Goal: Information Seeking & Learning: Check status

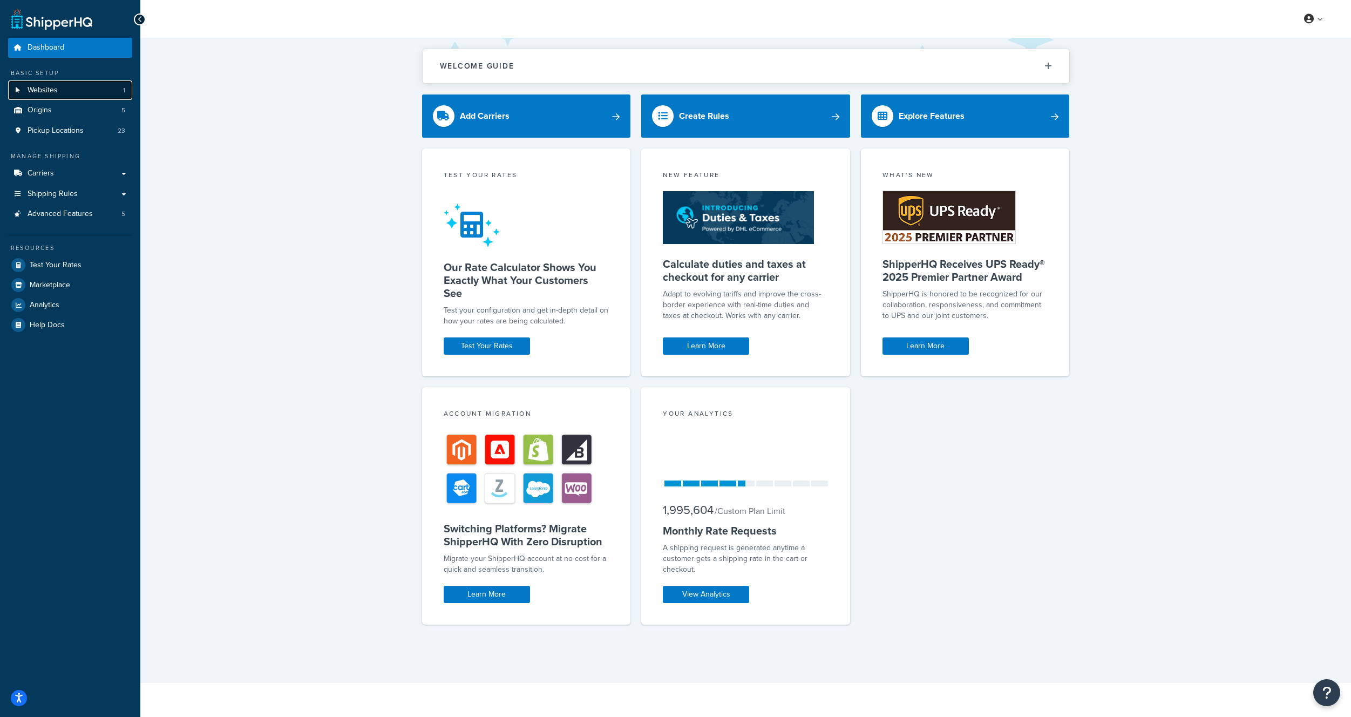
click at [68, 86] on link "Websites 1" at bounding box center [70, 90] width 124 height 20
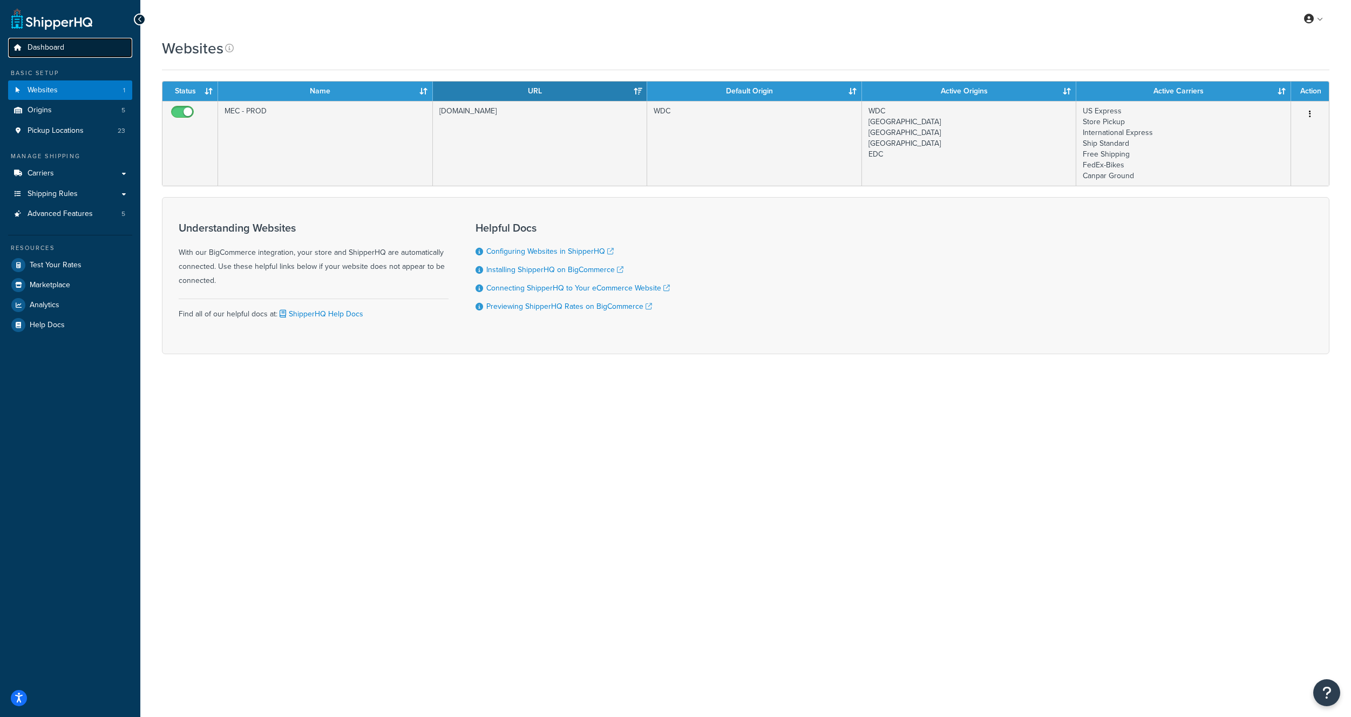
click at [59, 47] on span "Dashboard" at bounding box center [46, 47] width 37 height 9
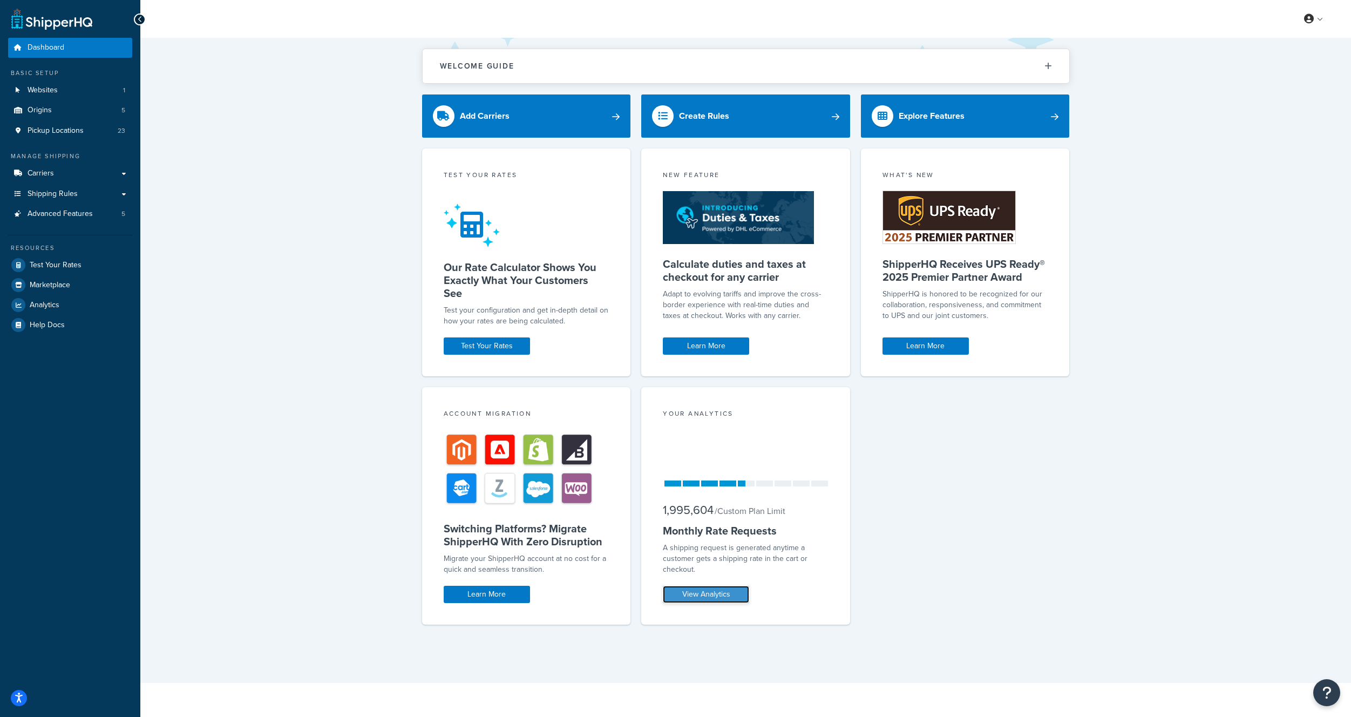
click at [706, 592] on link "View Analytics" at bounding box center [706, 594] width 86 height 17
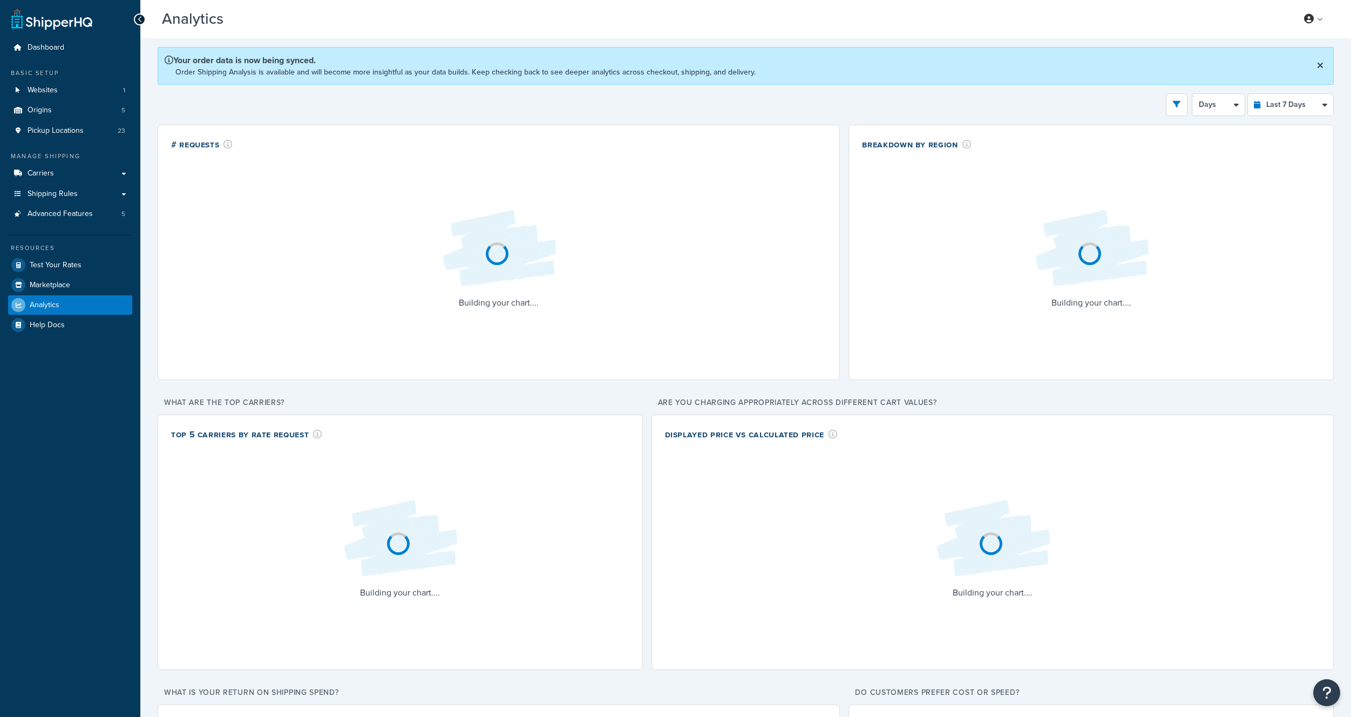
select select "last_7_days"
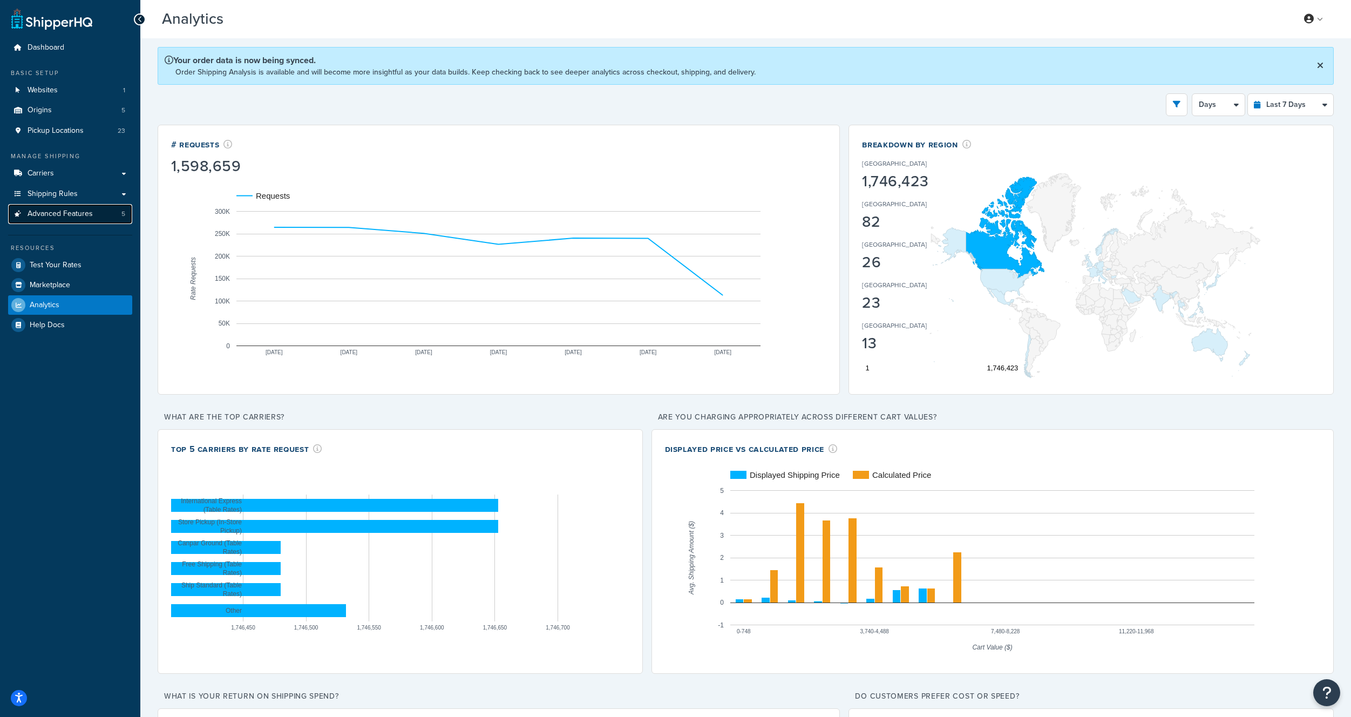
click at [35, 215] on span "Advanced Features" at bounding box center [60, 213] width 65 height 9
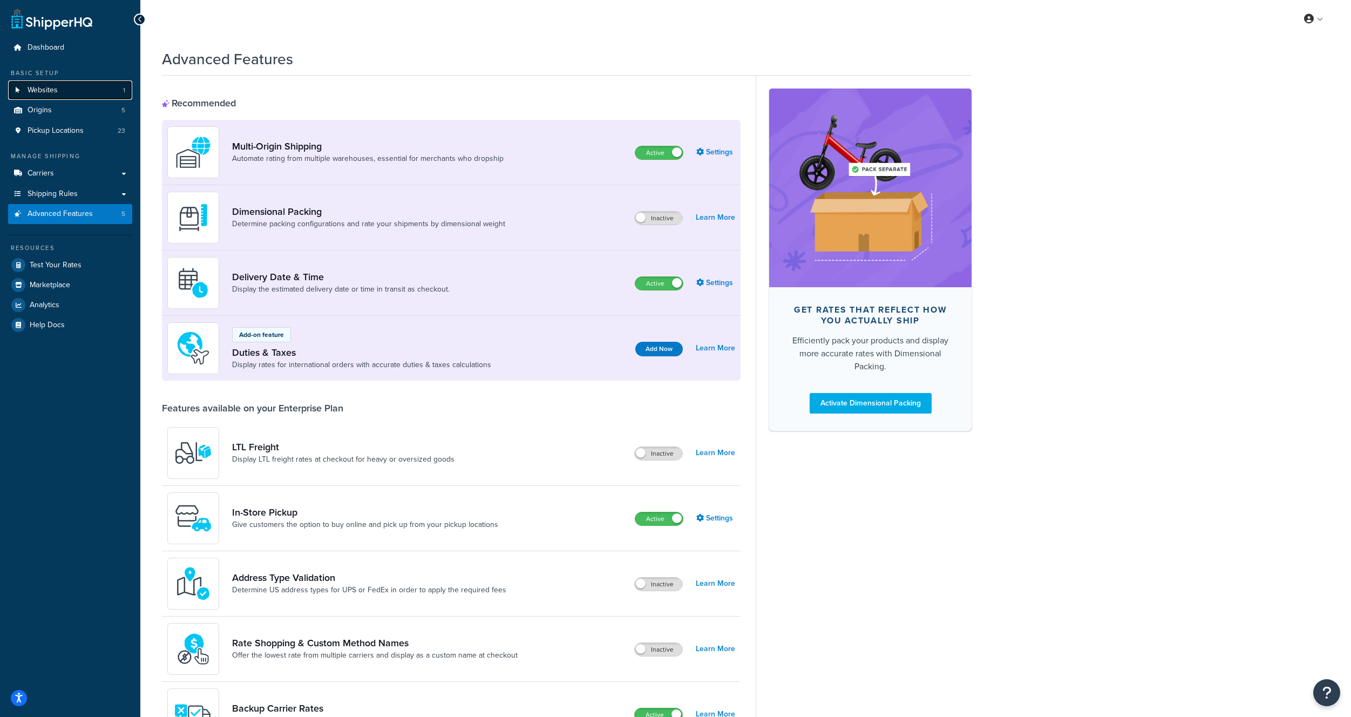
click at [59, 90] on link "Websites 1" at bounding box center [70, 90] width 124 height 20
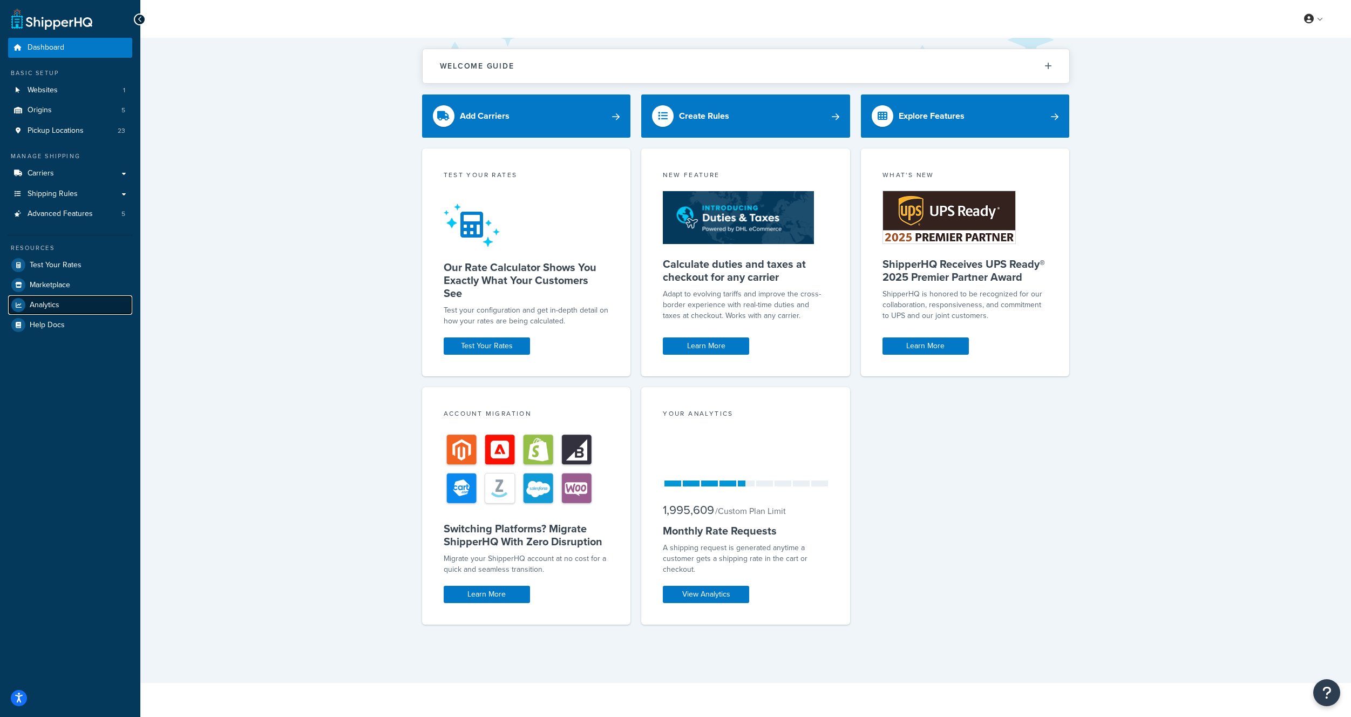
click at [60, 308] on link "Analytics" at bounding box center [70, 304] width 124 height 19
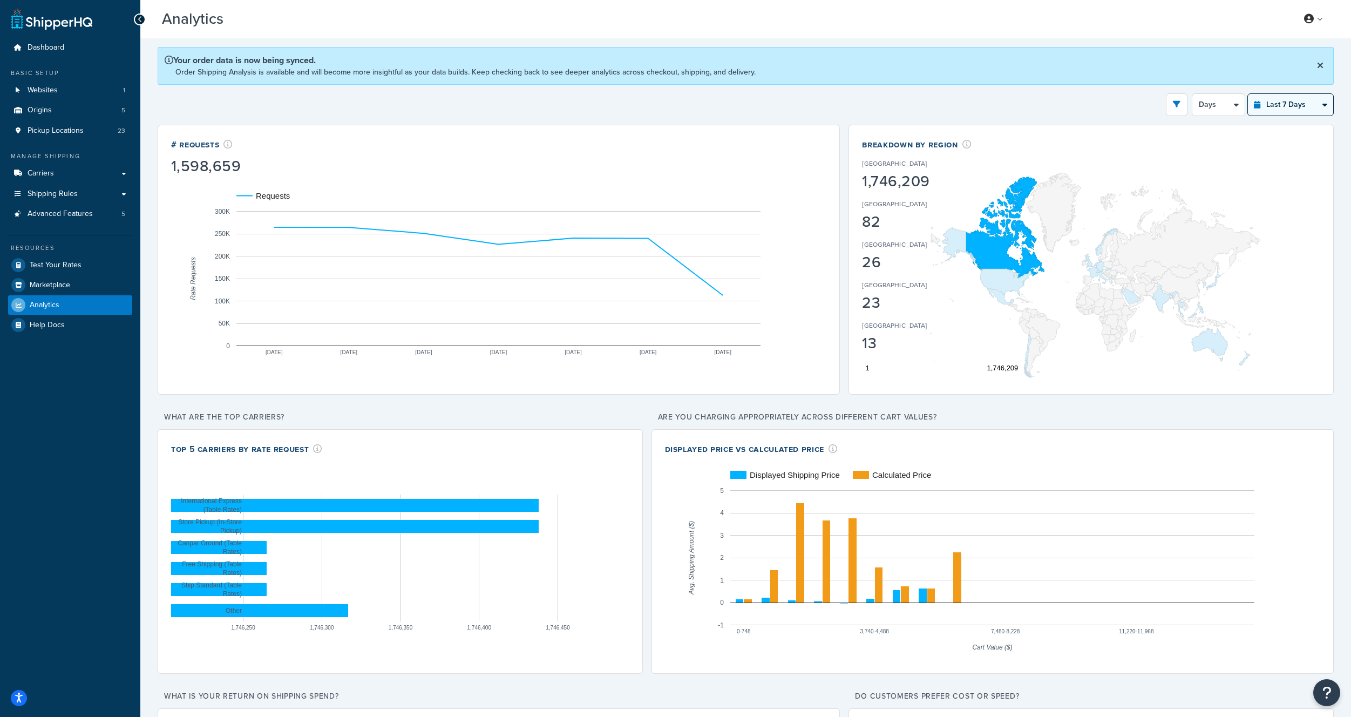
click at [1270, 103] on select "Last 24 Hours Last 7 Days Last 30 Days Last 3 Months Last 6 Months Last 12 Mont…" at bounding box center [1290, 105] width 85 height 22
select select "last_30_days"
click at [1248, 94] on select "Last 24 Hours Last 7 Days Last 30 Days Last 3 Months Last 6 Months Last 12 Mont…" at bounding box center [1290, 105] width 85 height 22
select select "5d"
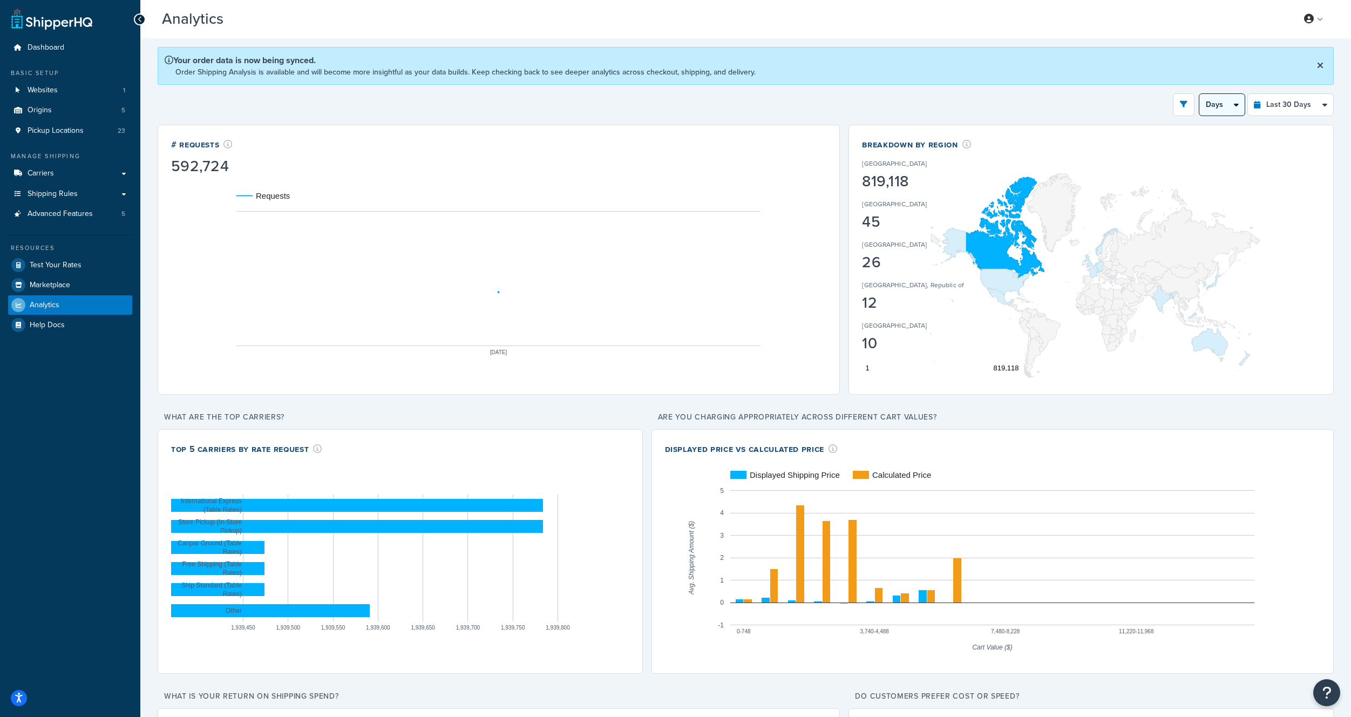
click at [1233, 107] on select "Days Weeks" at bounding box center [1221, 105] width 45 height 22
click at [1199, 94] on select "Days Weeks" at bounding box center [1221, 105] width 45 height 22
click at [1275, 104] on select "Last 24 Hours Last 7 Days Last 30 Days Last 3 Months Last 6 Months Last 12 Mont…" at bounding box center [1290, 105] width 85 height 22
click at [1226, 110] on select "Days Weeks" at bounding box center [1221, 105] width 45 height 22
click at [1282, 105] on select "Last 24 Hours Last 7 Days Last 30 Days Last 3 Months Last 6 Months Last 12 Mont…" at bounding box center [1290, 105] width 85 height 22
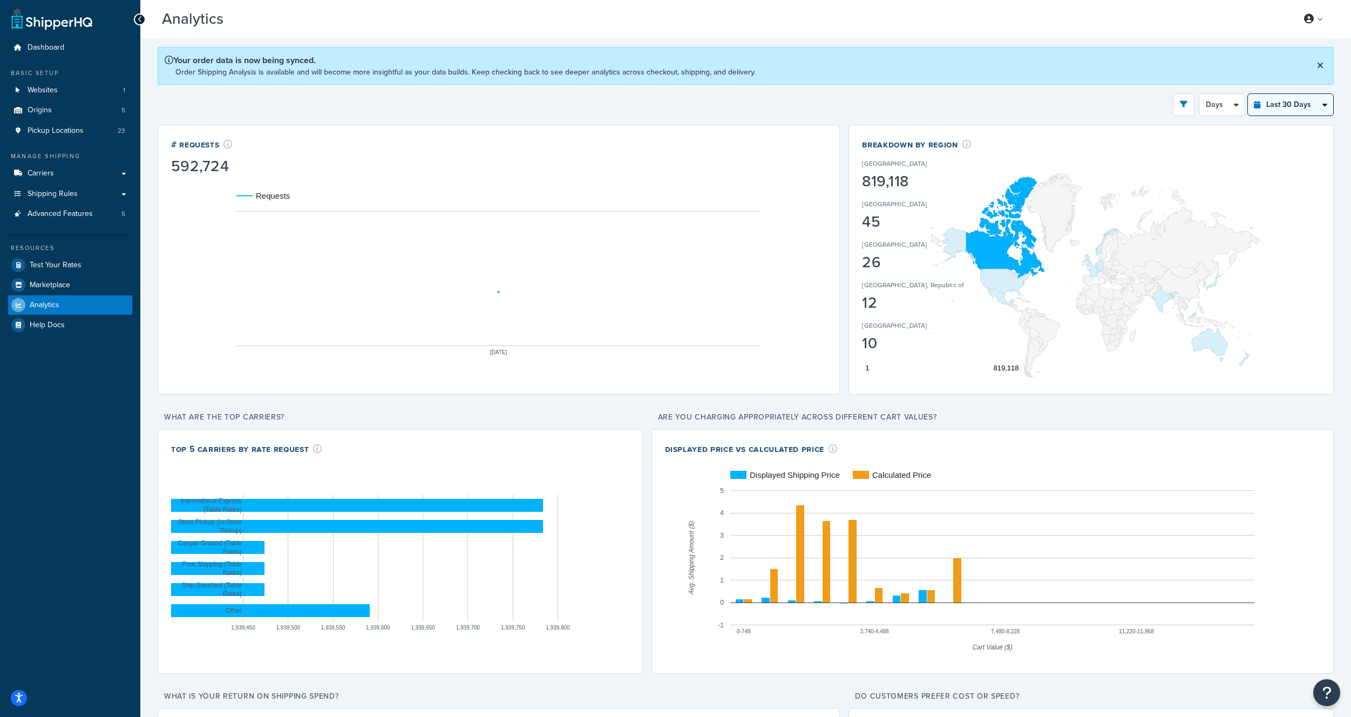
select select "last_7_days"
click at [1248, 94] on select "Last 24 Hours Last 7 Days Last 30 Days Last 3 Months Last 6 Months Last 12 Mont…" at bounding box center [1290, 105] width 85 height 22
select select "1d"
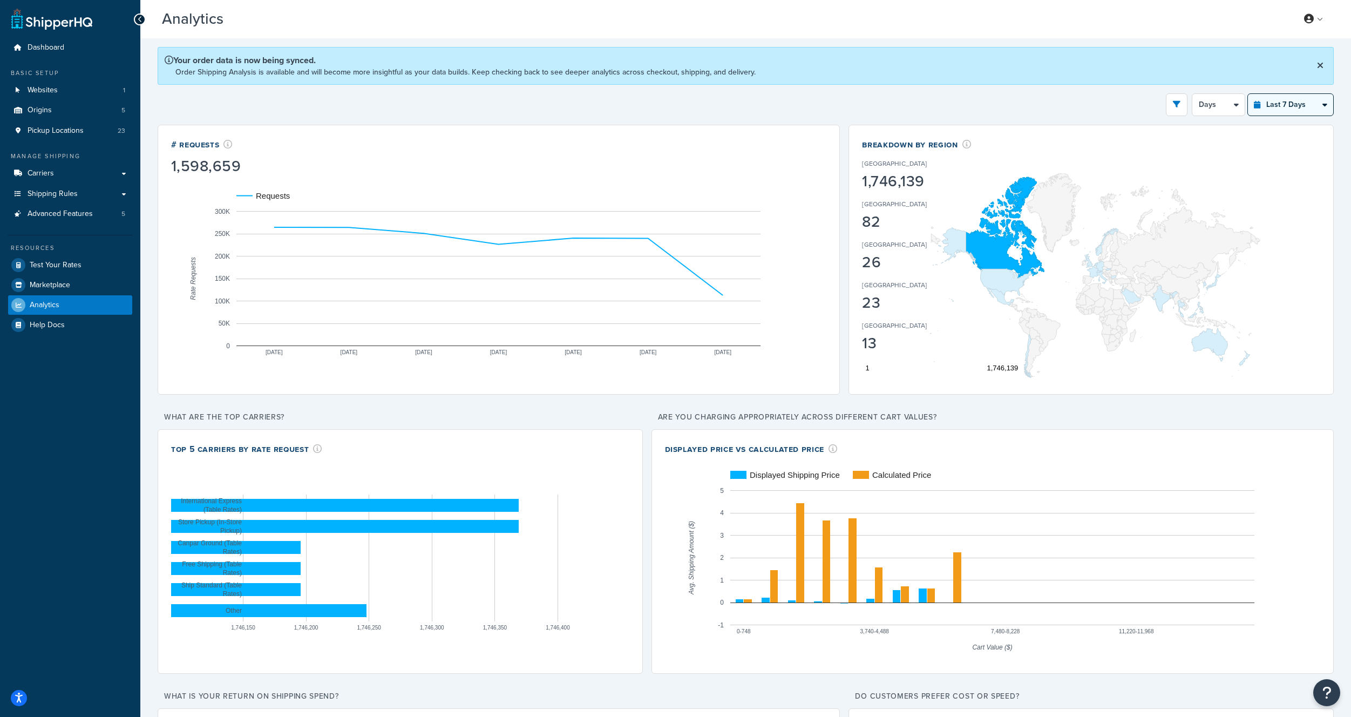
click at [1282, 99] on select "Last 24 Hours Last 7 Days Last 30 Days Last 3 Months Last 6 Months Last 12 Mont…" at bounding box center [1290, 105] width 85 height 22
select select "last_3_months"
click at [1248, 94] on select "Last 24 Hours Last 7 Days Last 30 Days Last 3 Months Last 6 Months Last 12 Mont…" at bounding box center [1290, 105] width 85 height 22
select select "1w"
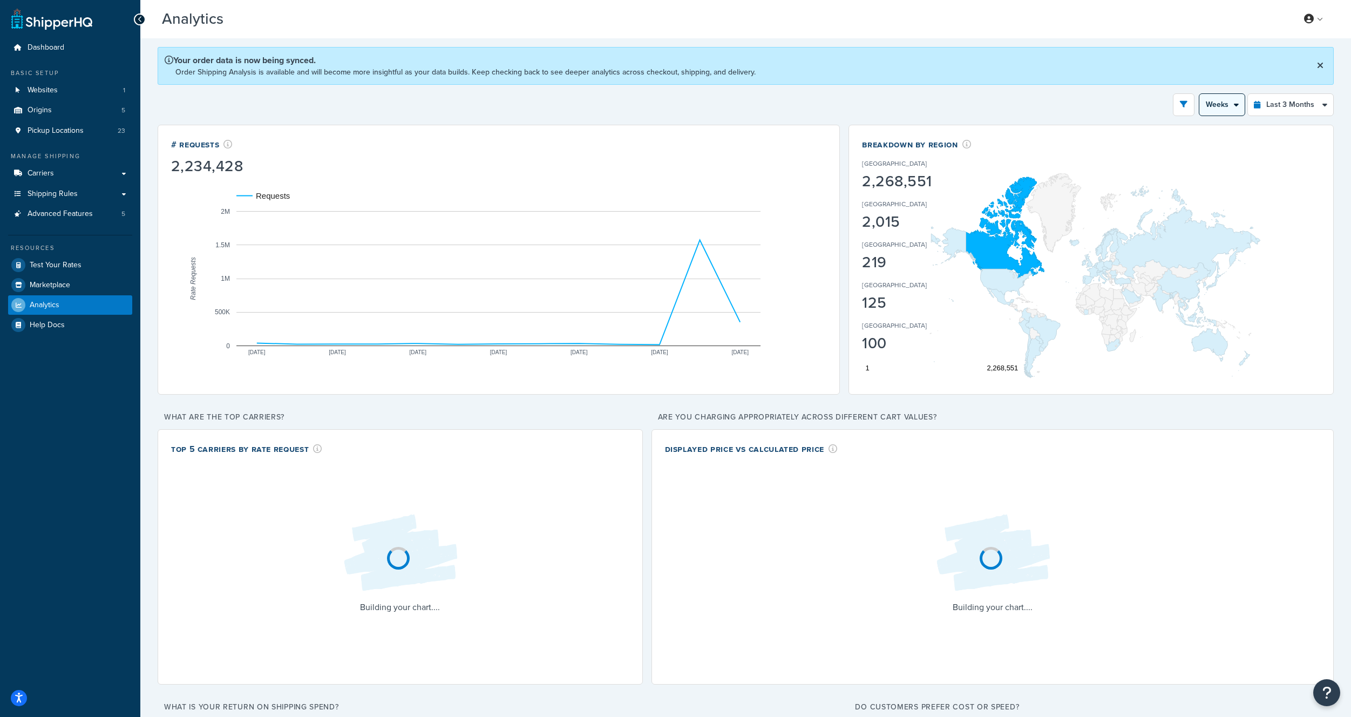
click at [1233, 110] on select "Month Weeks" at bounding box center [1221, 105] width 45 height 22
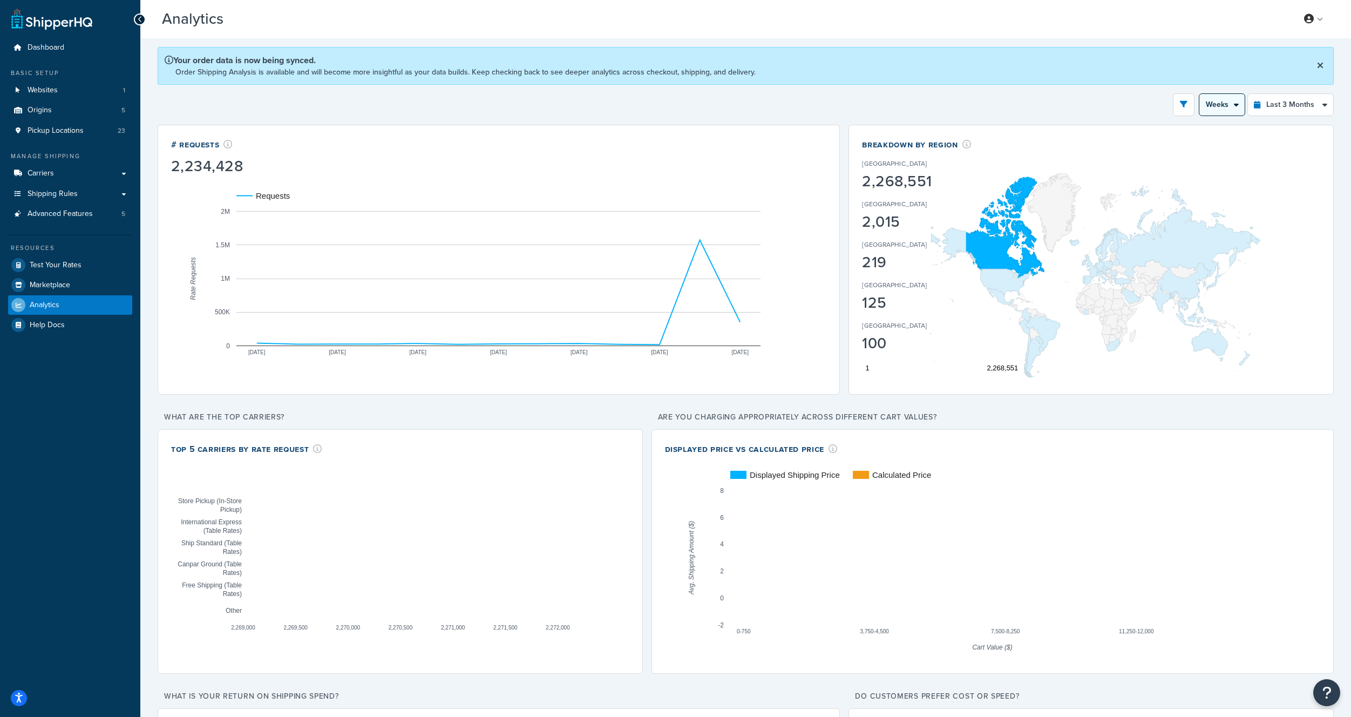
click at [1199, 94] on select "Month Weeks" at bounding box center [1221, 105] width 45 height 22
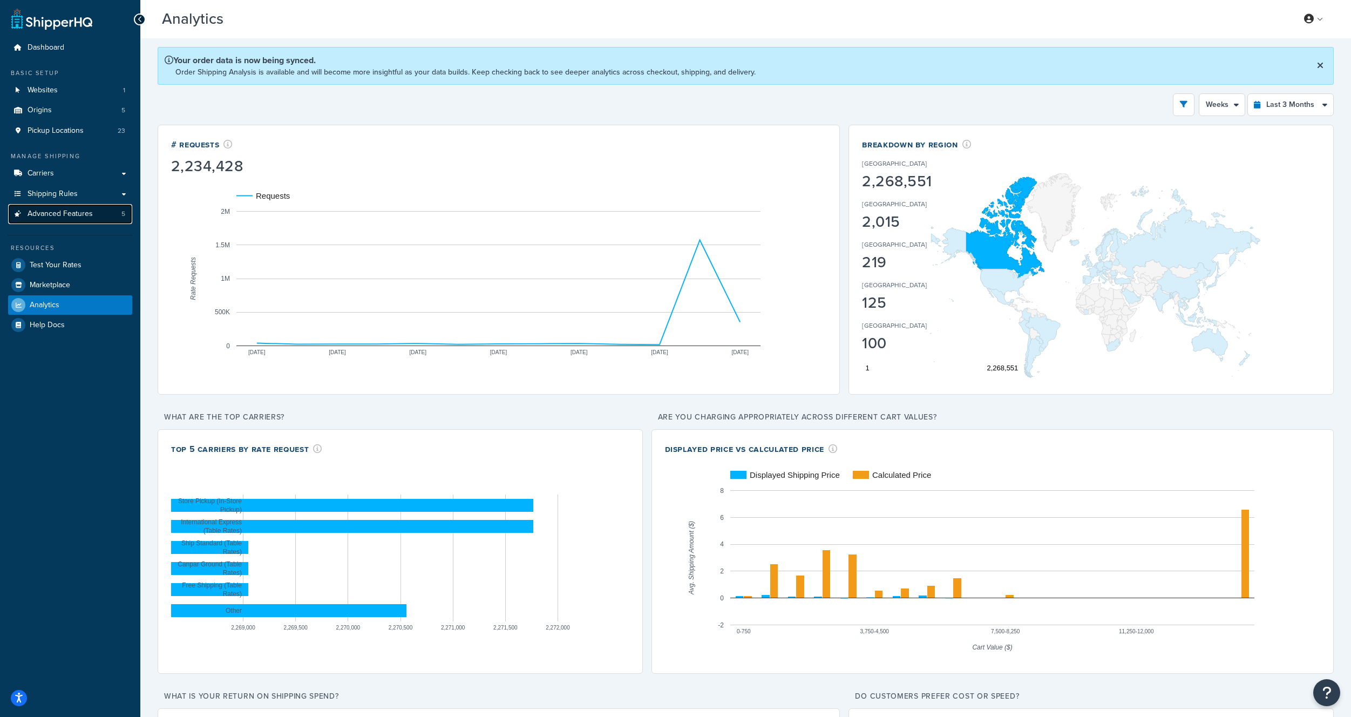
click at [78, 217] on span "Advanced Features" at bounding box center [60, 213] width 65 height 9
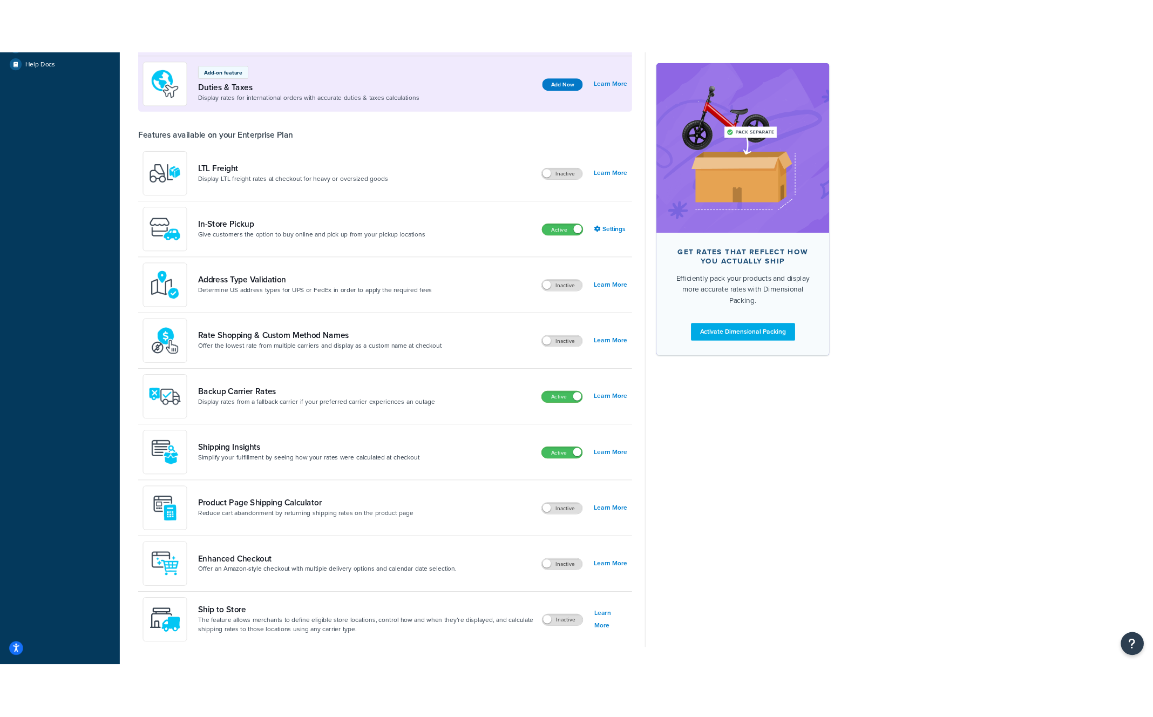
scroll to position [309, 0]
